Goal: Communication & Community: Connect with others

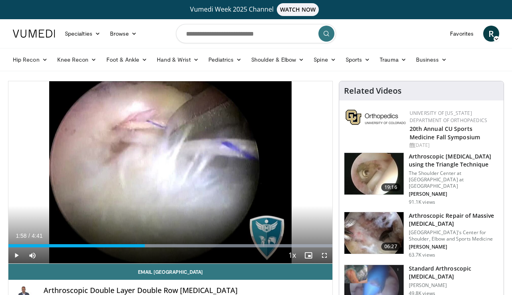
click at [427, 212] on h3 "Arthroscopic Repair of Massive [MEDICAL_DATA]" at bounding box center [454, 220] width 90 height 16
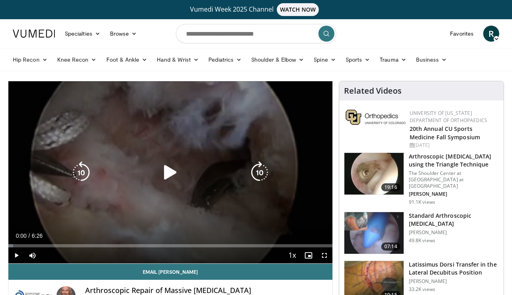
click at [148, 196] on div "10 seconds Tap to unmute" at bounding box center [170, 172] width 324 height 182
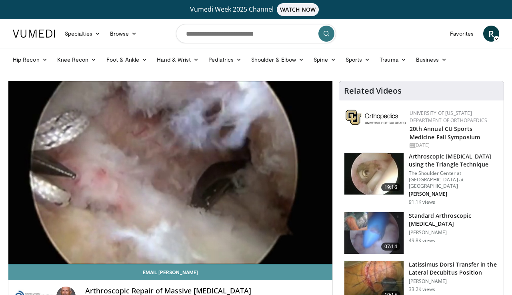
click at [151, 264] on link "Email William" at bounding box center [170, 272] width 324 height 16
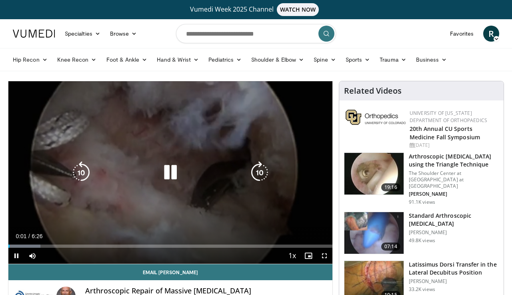
click at [171, 170] on icon "Video Player" at bounding box center [170, 172] width 22 height 22
